Goal: Task Accomplishment & Management: Manage account settings

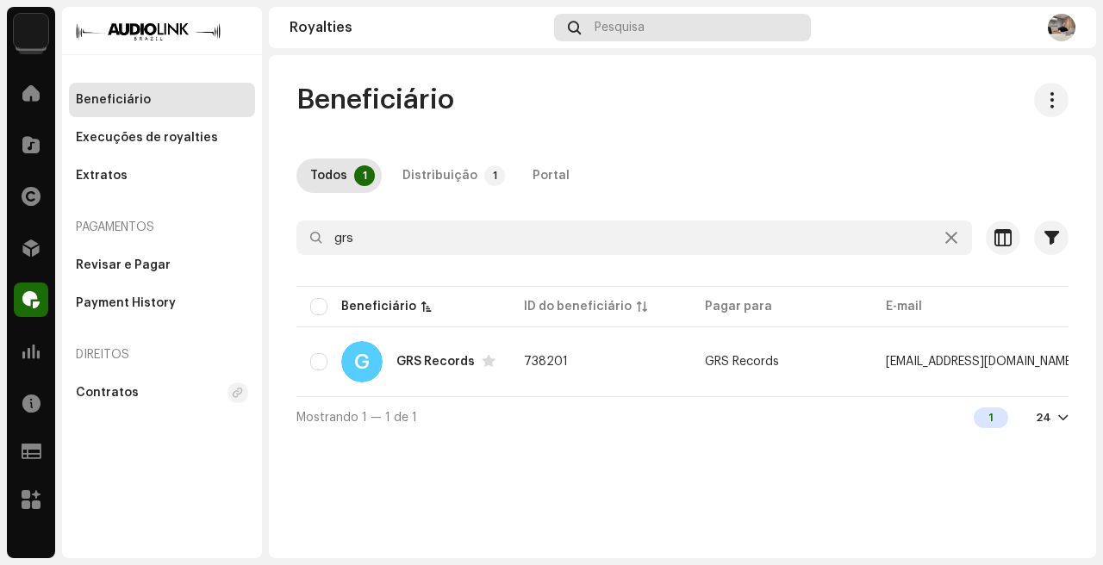
click at [620, 28] on span "Pesquisa" at bounding box center [620, 28] width 50 height 14
click at [659, 16] on div "Pesquisa" at bounding box center [683, 28] width 258 height 28
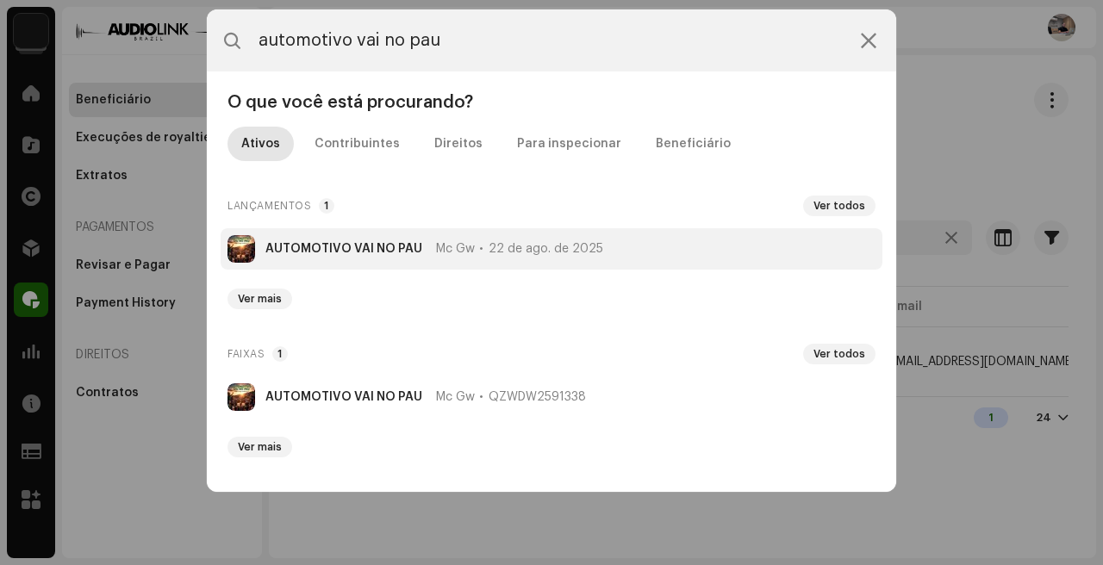
type input "automotivo vai no pau"
click at [483, 251] on div "Mc Gw 22 de ago. de 2025" at bounding box center [519, 249] width 167 height 14
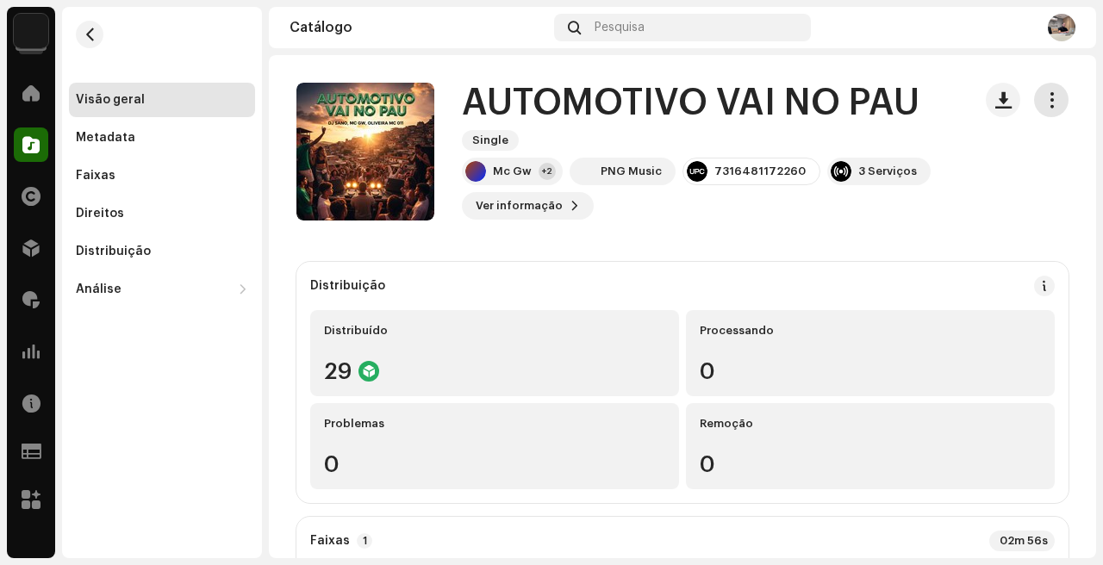
click at [1044, 102] on span "button" at bounding box center [1052, 100] width 16 height 14
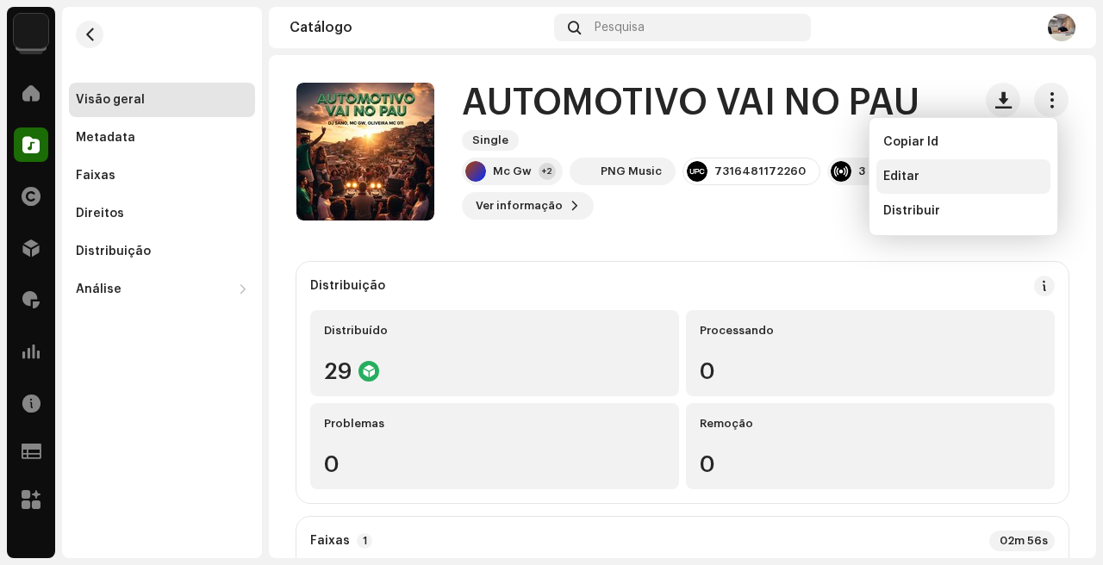
click at [934, 179] on div "Editar" at bounding box center [964, 177] width 160 height 14
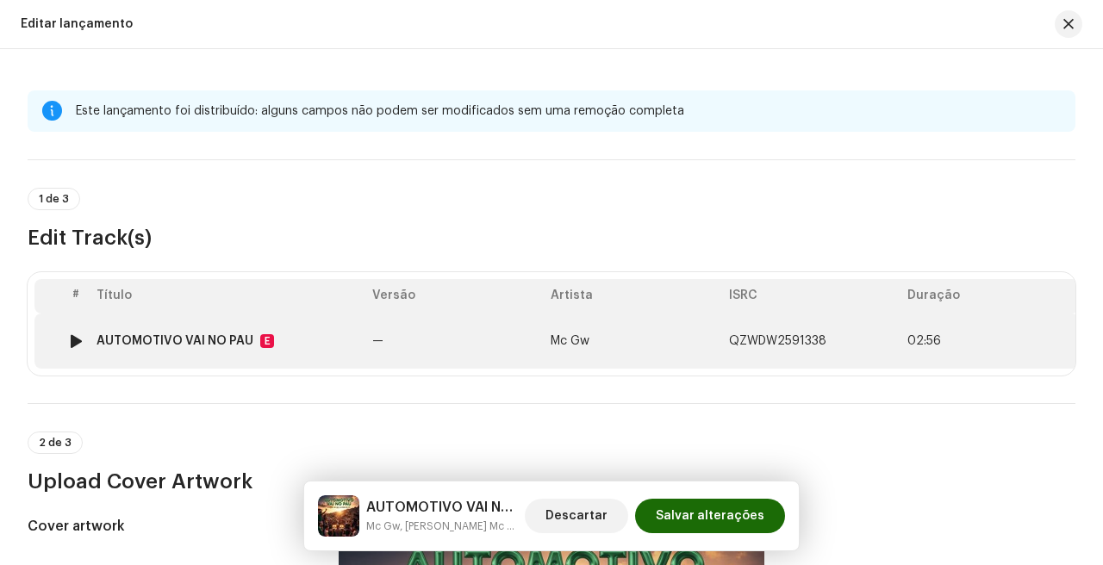
click at [194, 347] on div "AUTOMOTIVO VAI NO PAU" at bounding box center [175, 341] width 157 height 14
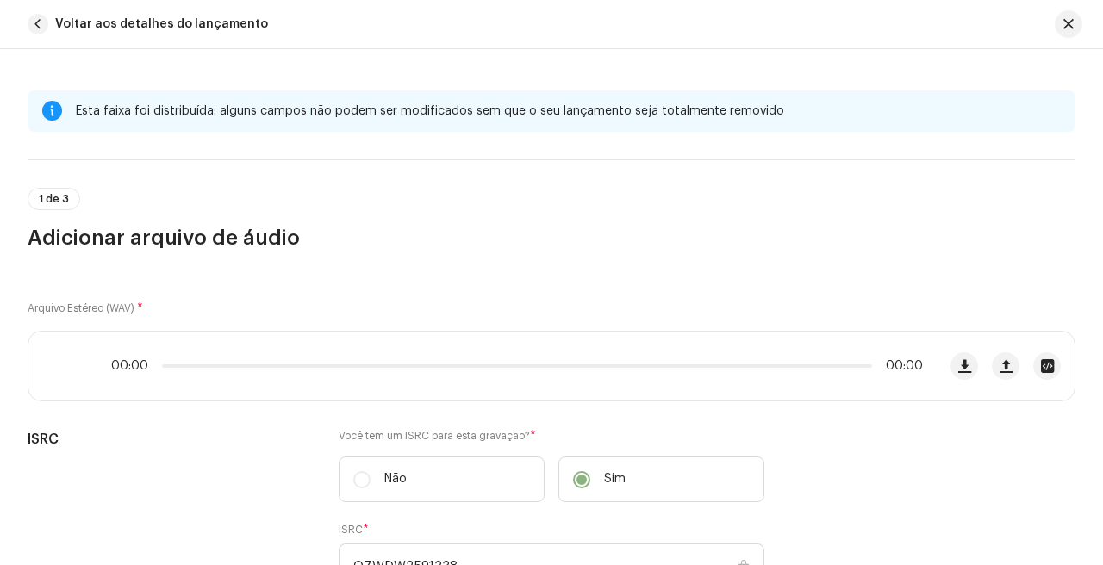
scroll to position [77, 0]
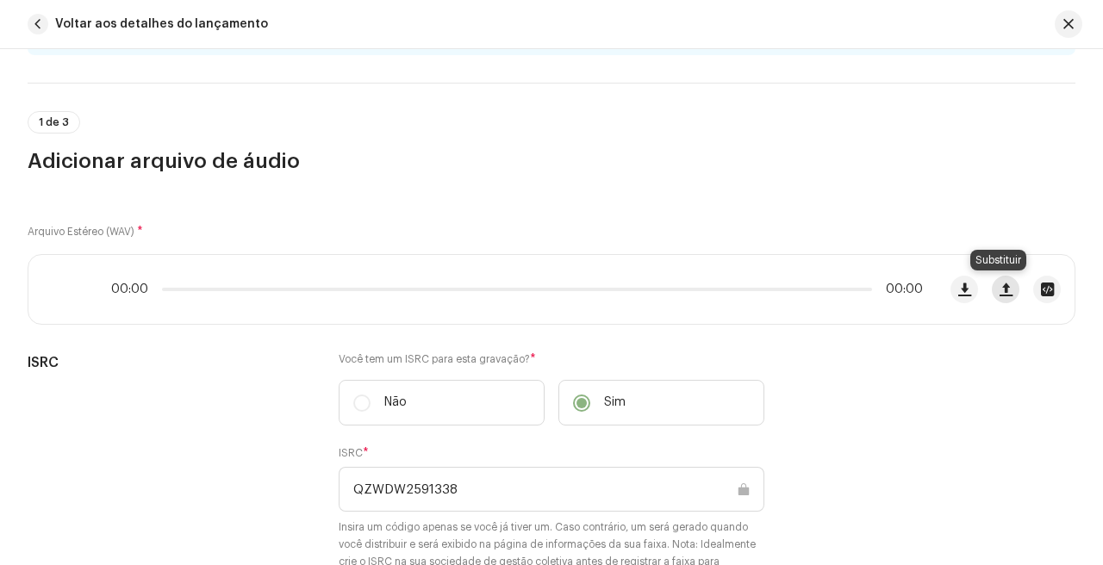
click at [1002, 286] on span "button" at bounding box center [1006, 290] width 13 height 14
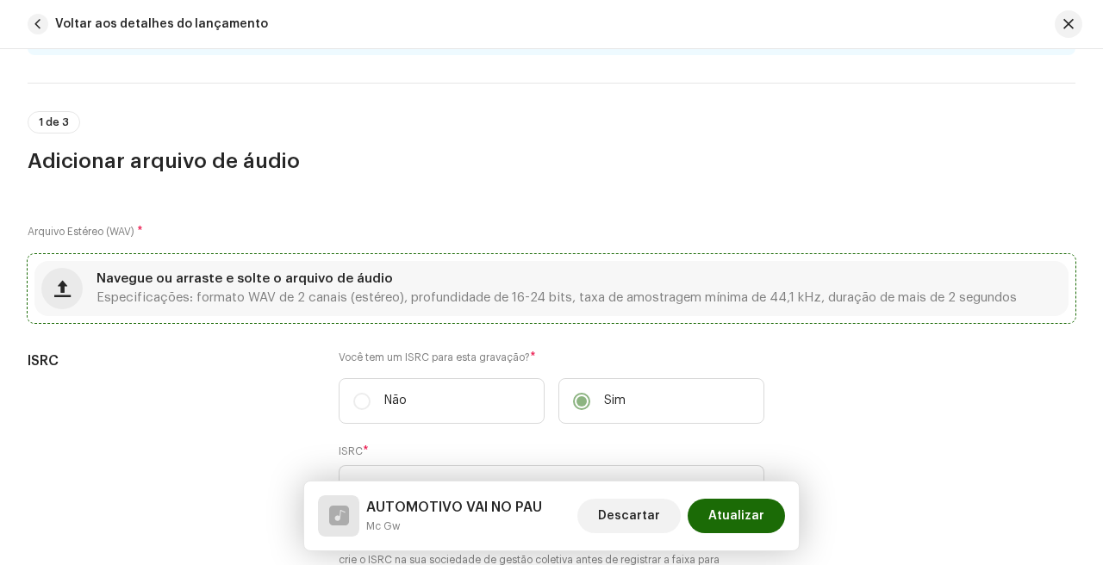
scroll to position [133, 0]
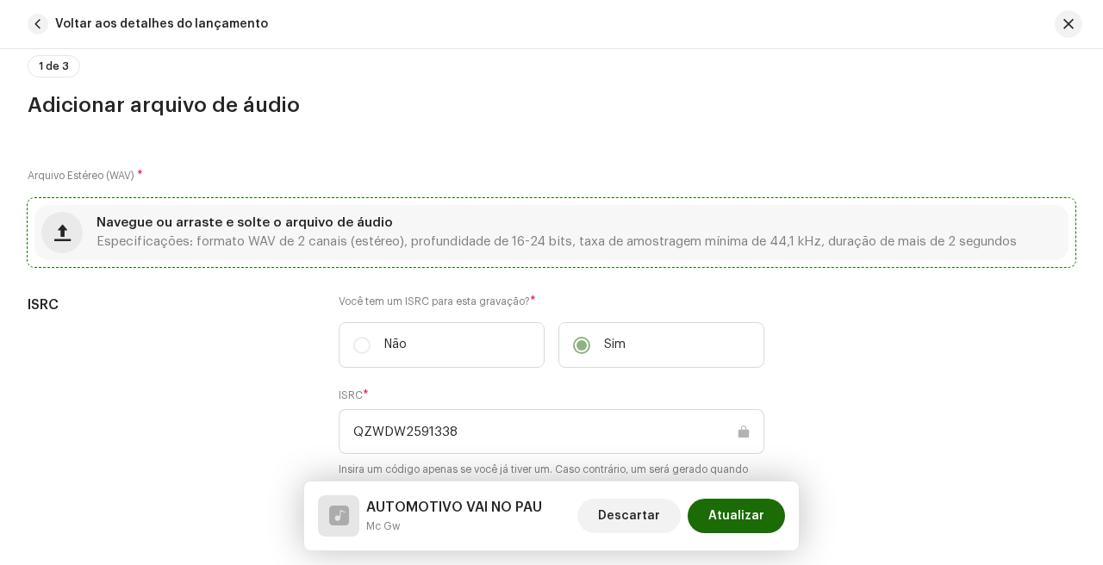
click at [326, 222] on span "Navegue ou arraste e solte o arquivo de áudio" at bounding box center [245, 223] width 297 height 12
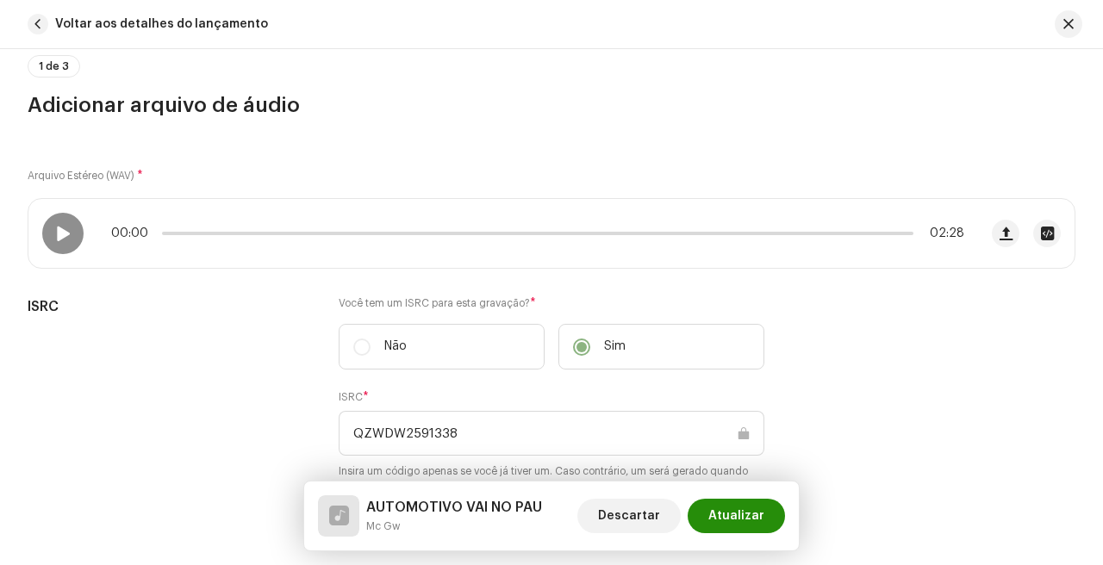
click at [730, 515] on span "Atualizar" at bounding box center [737, 516] width 56 height 34
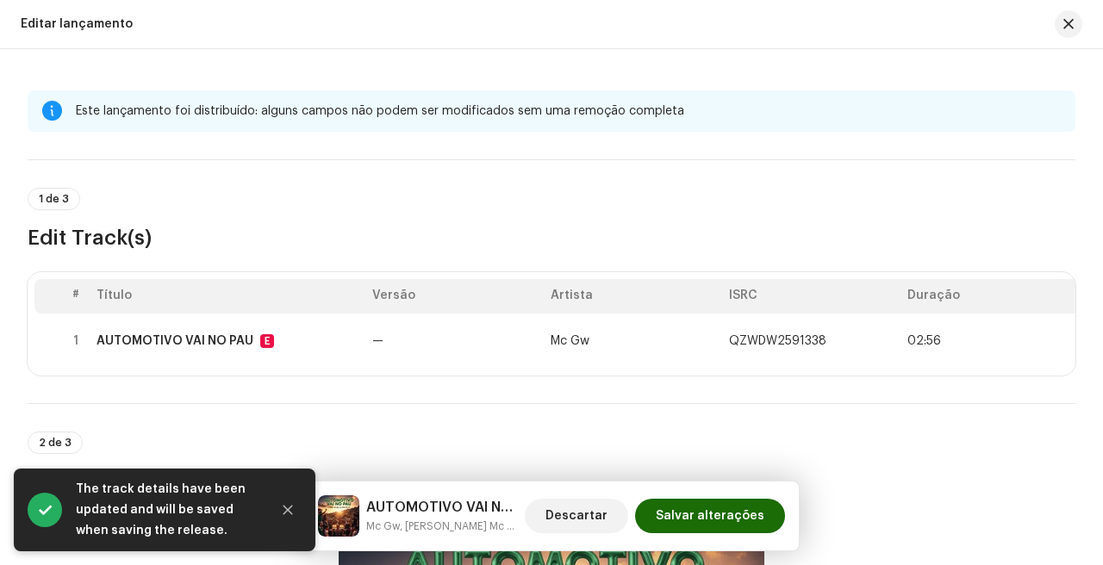
click at [730, 515] on span "Salvar alterações" at bounding box center [710, 516] width 109 height 34
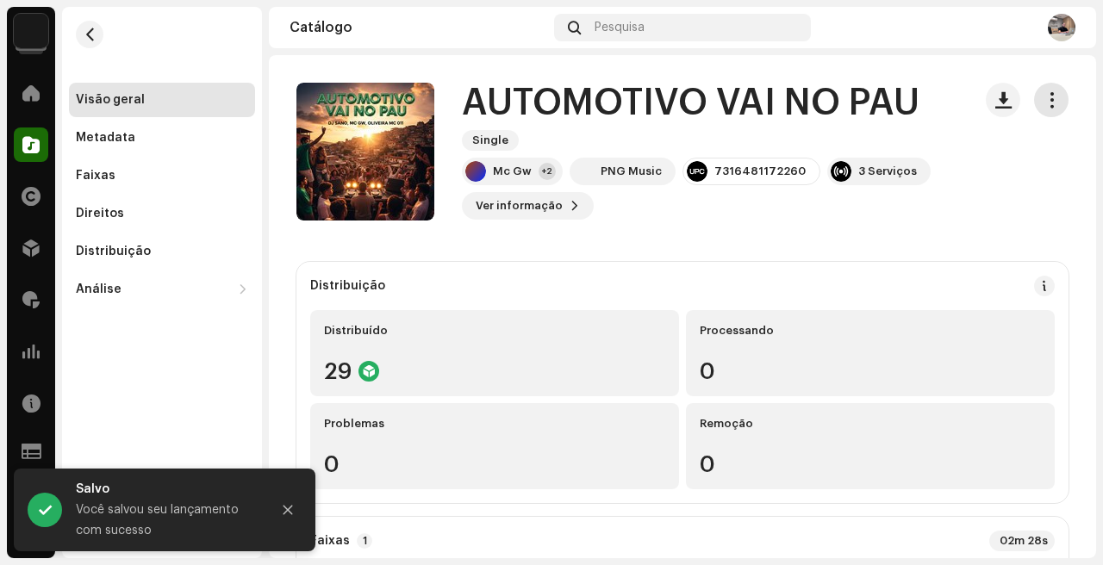
click at [1044, 93] on span "button" at bounding box center [1052, 100] width 16 height 14
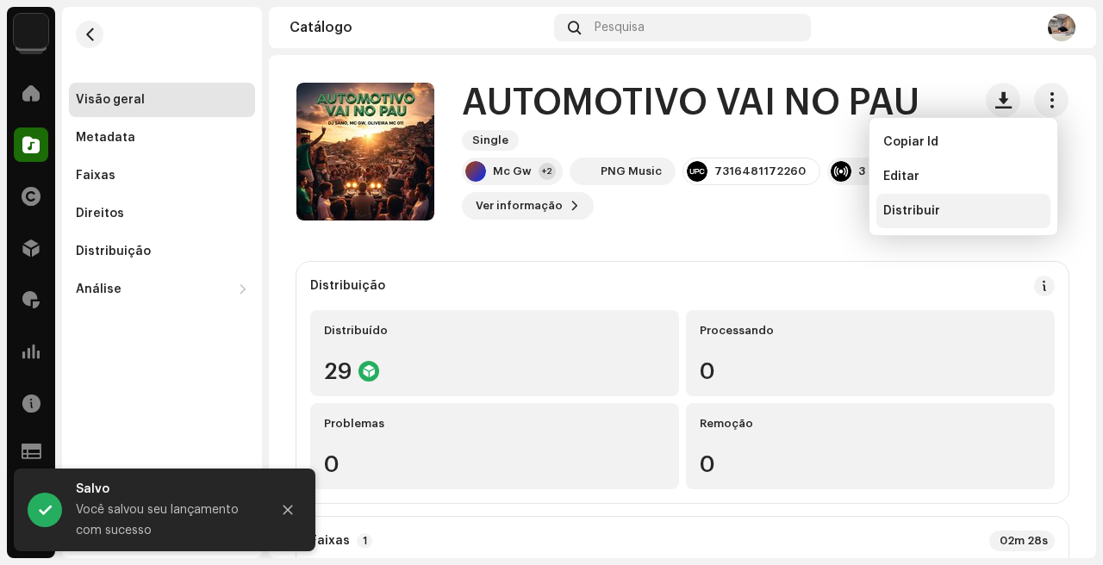
click at [931, 207] on span "Distribuir" at bounding box center [912, 211] width 57 height 14
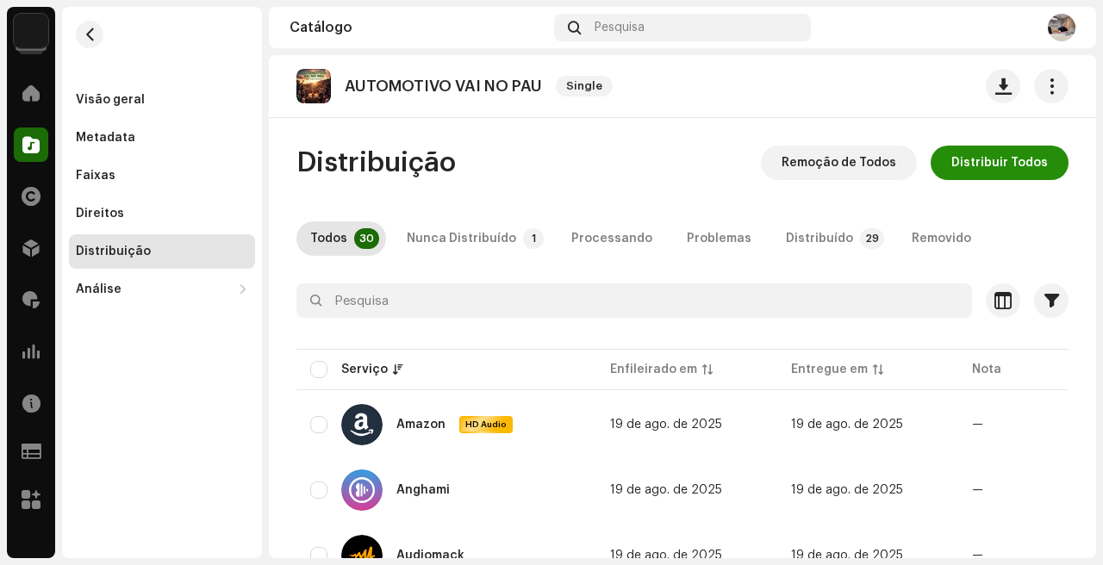
click at [992, 161] on span "Distribuir Todos" at bounding box center [1000, 163] width 97 height 34
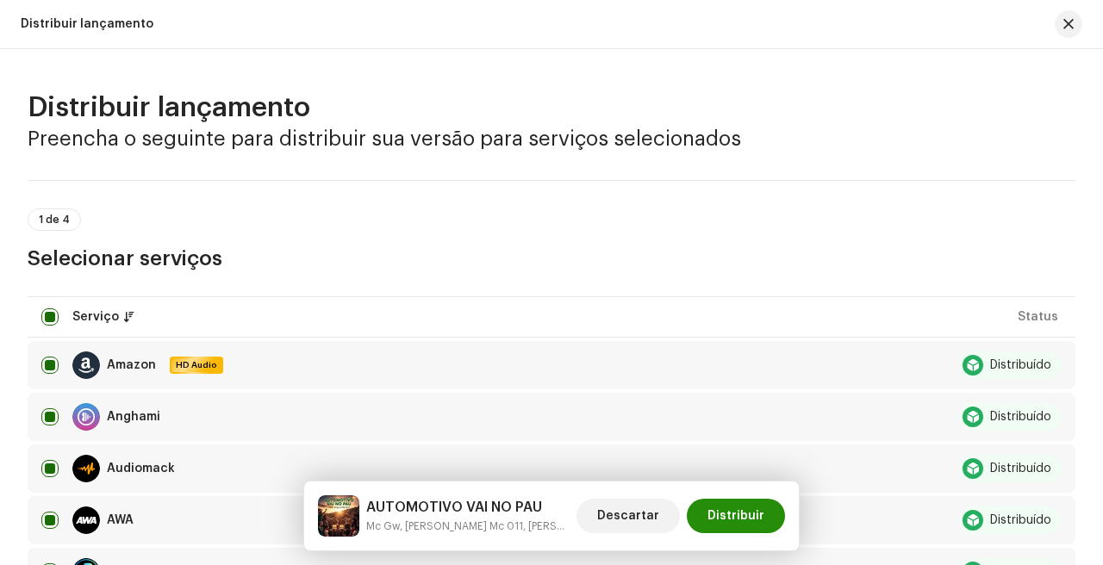
click at [744, 509] on span "Distribuir" at bounding box center [736, 516] width 57 height 34
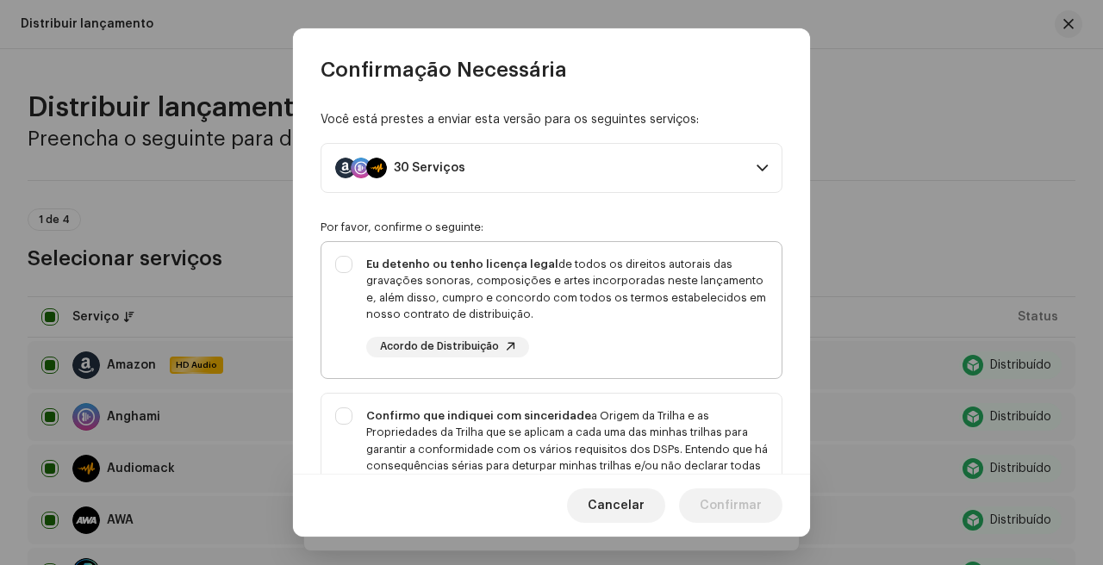
click at [672, 357] on div "Eu detenho ou tenho licença legal de todos os direitos autorais das gravações s…" at bounding box center [567, 307] width 402 height 102
checkbox input "true"
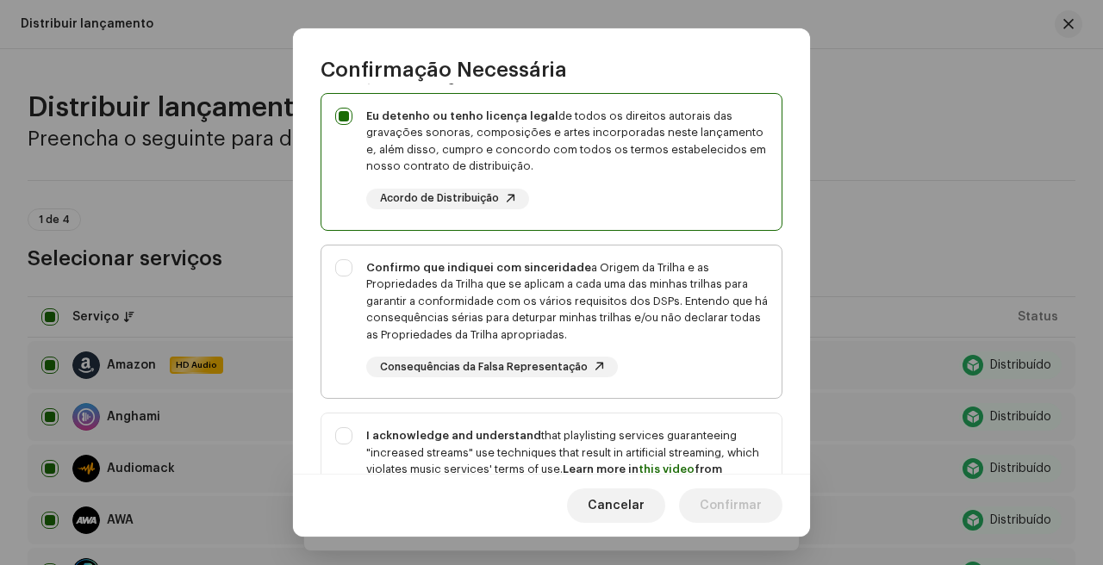
click at [678, 341] on div "Confirmo que indiquei com sinceridade a Origem da Trilha e as Propriedades da T…" at bounding box center [567, 301] width 402 height 84
checkbox input "true"
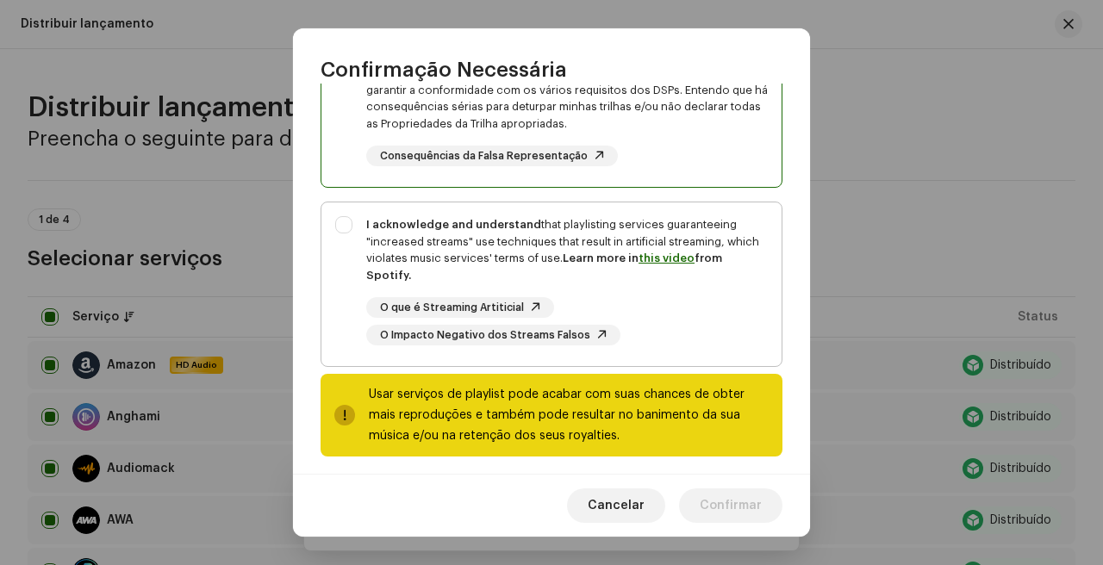
click at [684, 302] on div "O que é Streaming Artiticial O Impacto Negativo dos Streams Falsos" at bounding box center [567, 321] width 402 height 48
checkbox input "true"
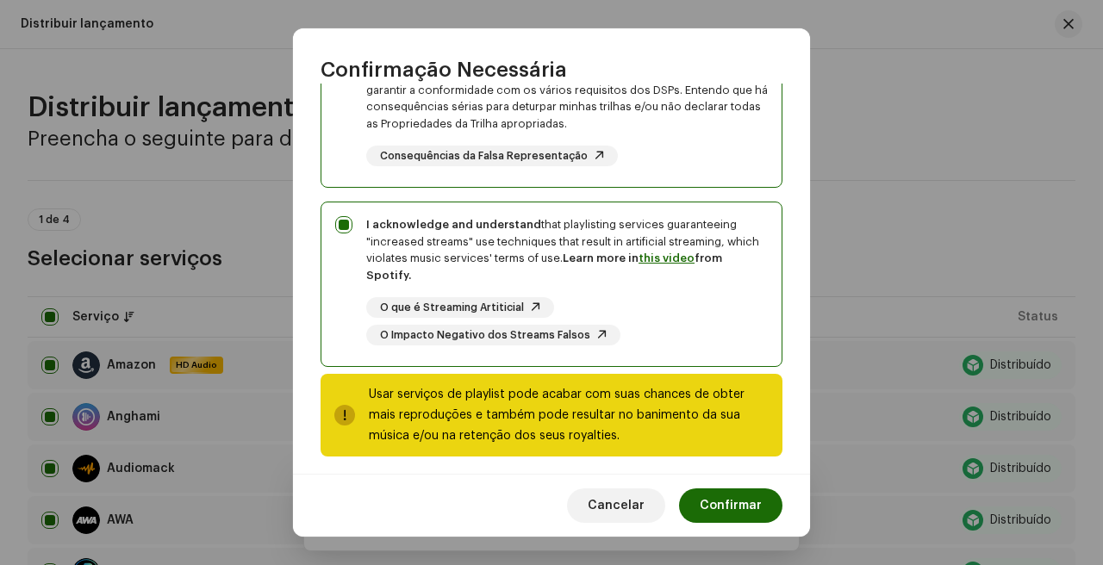
scroll to position [370, 0]
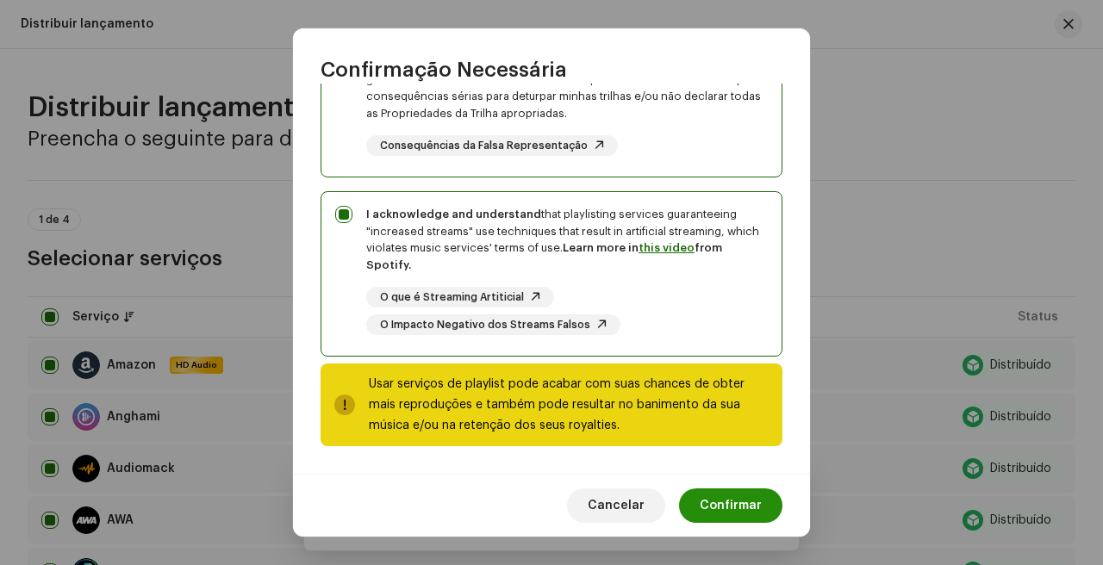
click at [735, 505] on span "Confirmar" at bounding box center [731, 506] width 62 height 34
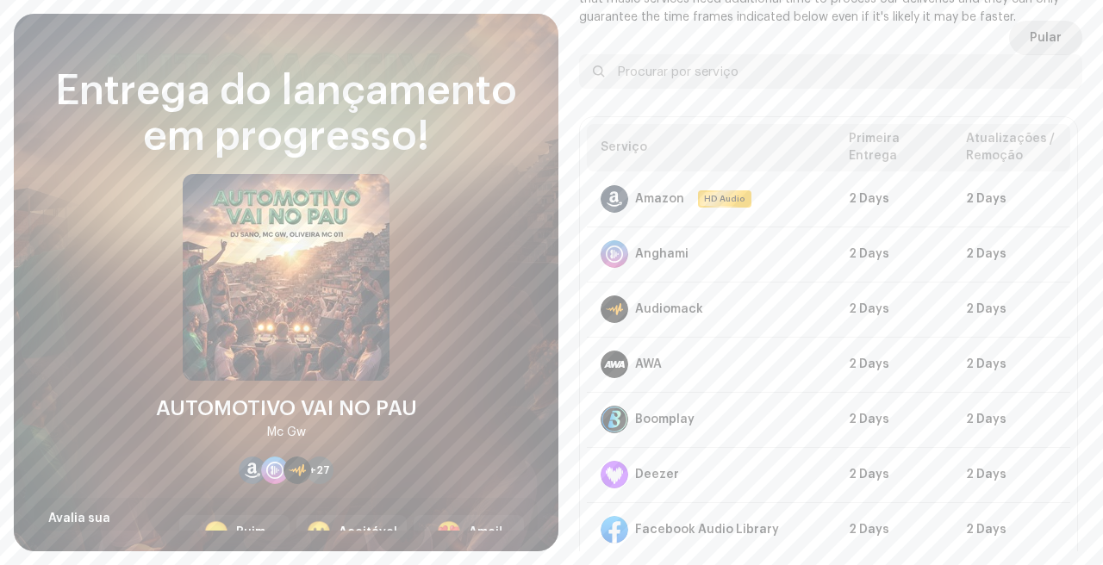
click at [1040, 32] on span "Pular" at bounding box center [1046, 38] width 32 height 34
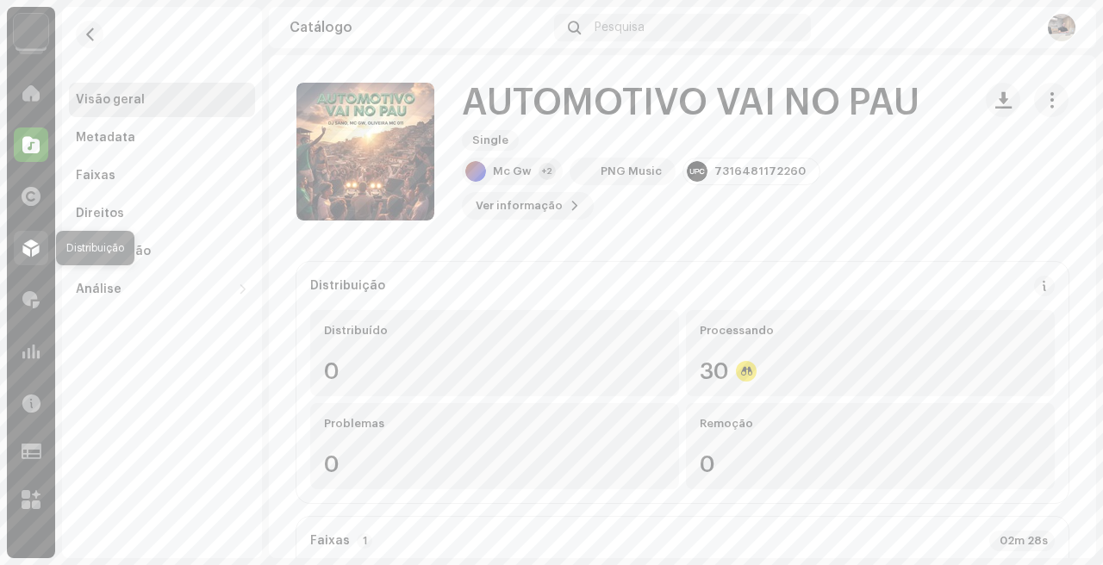
click at [41, 250] on div at bounding box center [31, 248] width 34 height 34
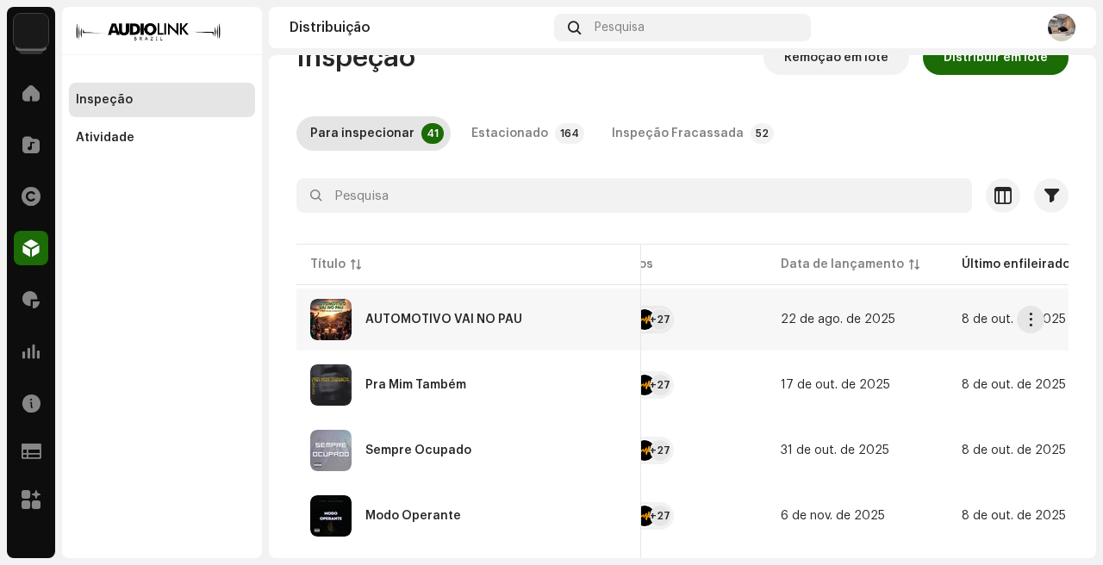
scroll to position [0, 878]
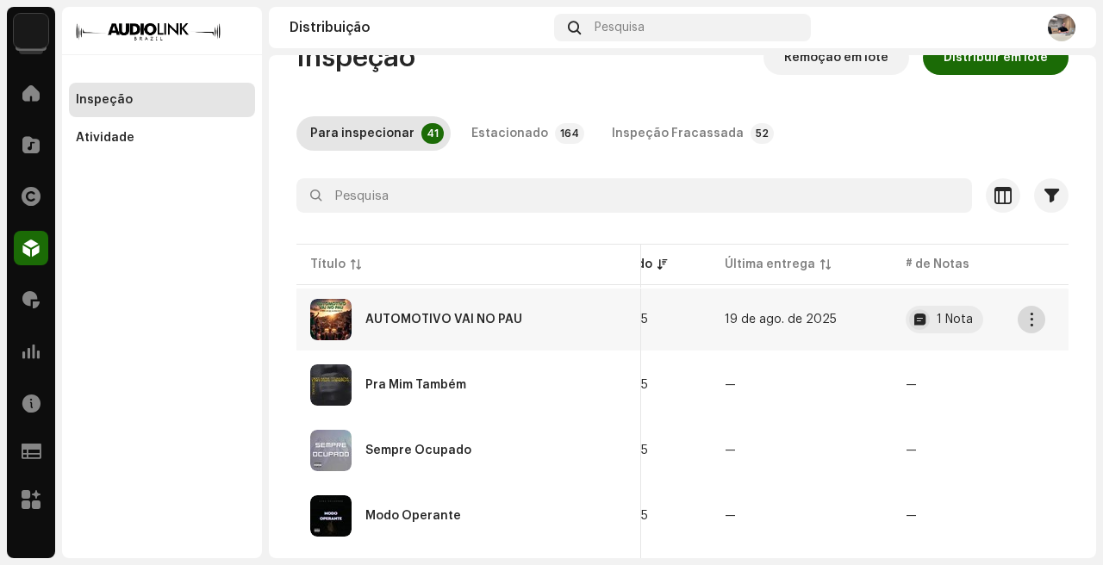
click at [1026, 316] on span "button" at bounding box center [1031, 320] width 13 height 14
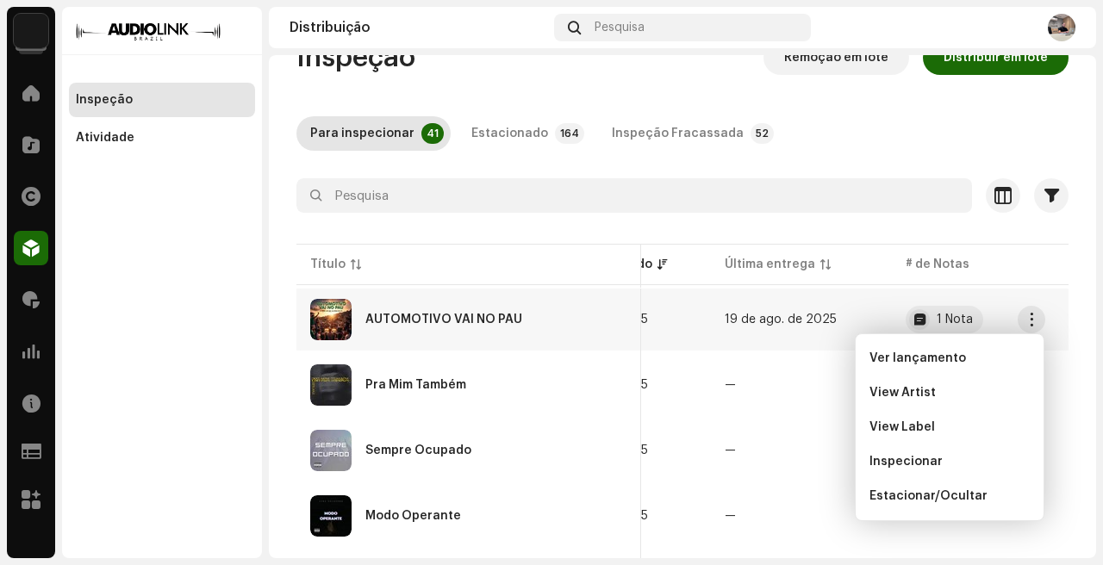
click at [574, 328] on div "AUTOMOTIVO VAI NO PAU" at bounding box center [468, 319] width 317 height 41
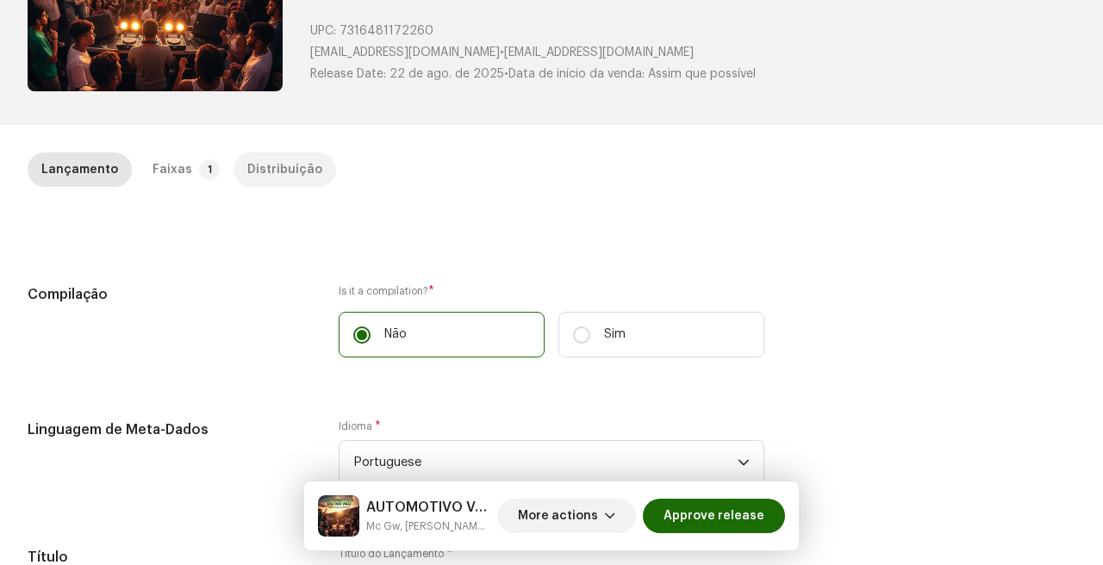
scroll to position [261, 0]
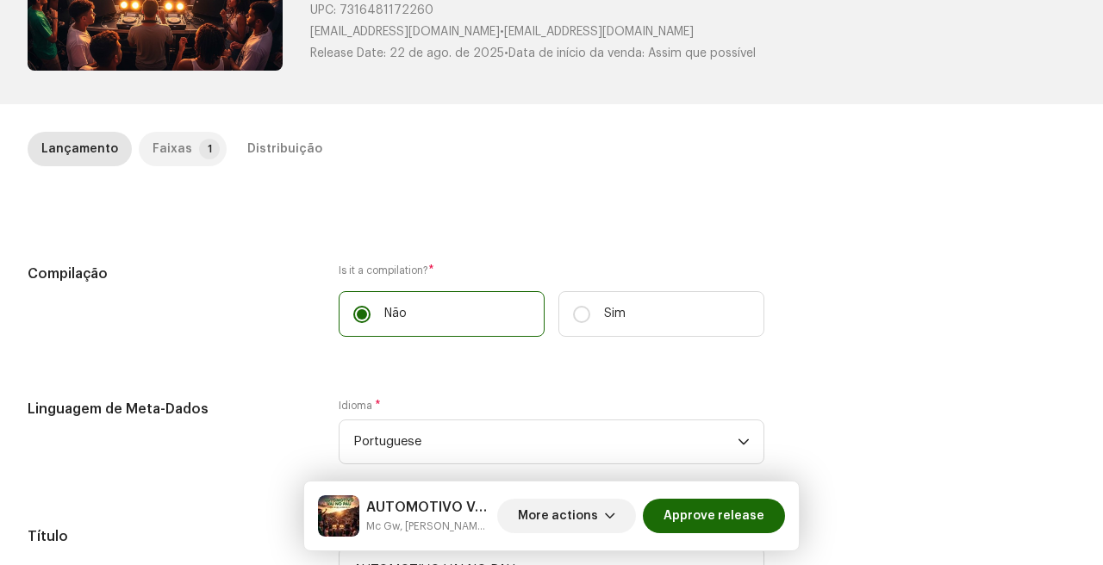
click at [153, 153] on div "Faixas" at bounding box center [173, 149] width 40 height 34
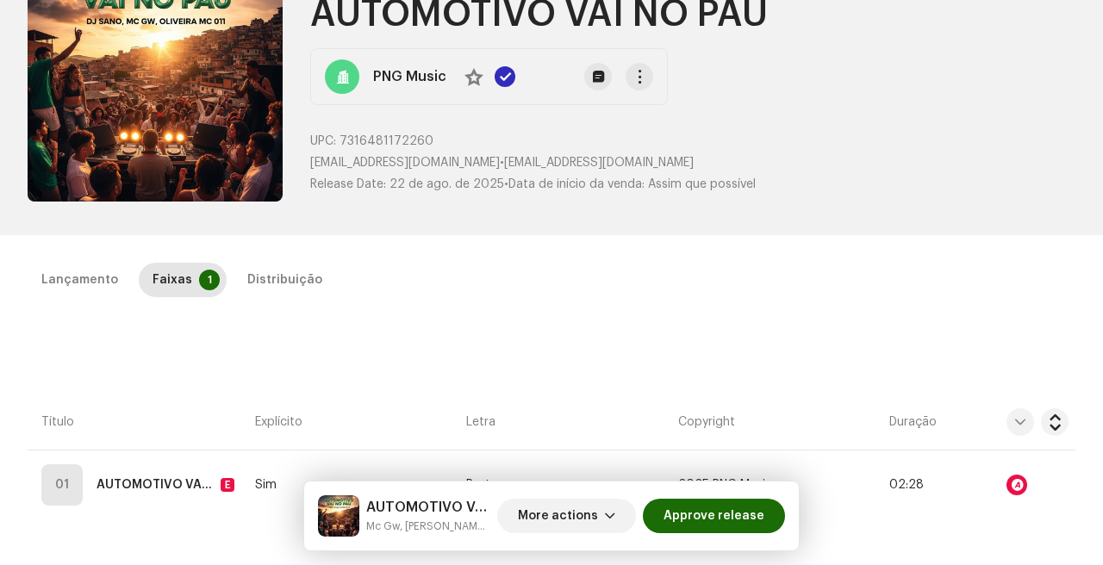
scroll to position [129, 0]
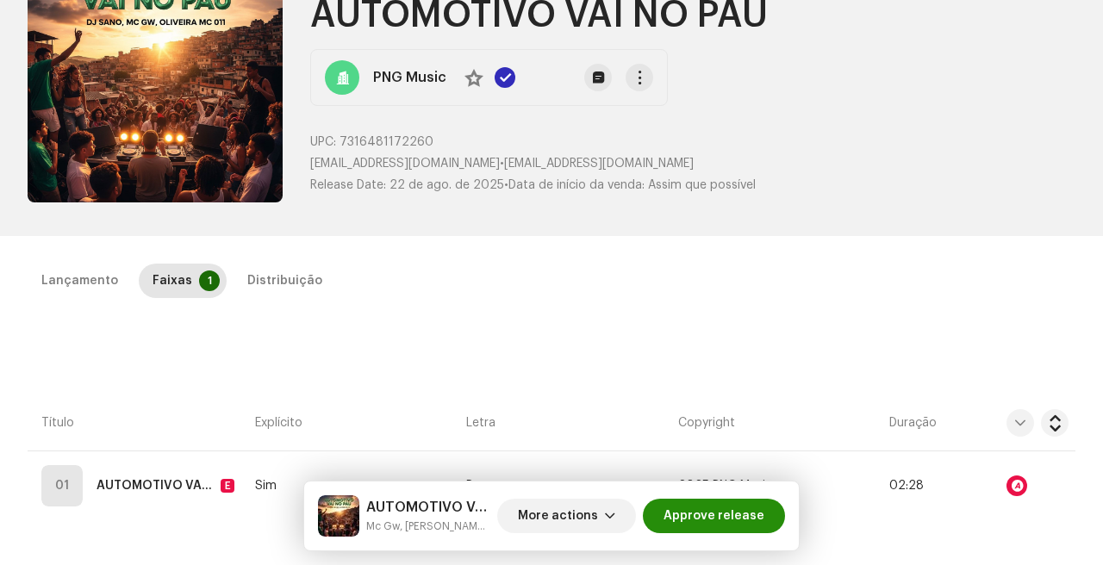
click at [732, 522] on span "Approve release" at bounding box center [714, 516] width 101 height 34
